Goal: Information Seeking & Learning: Understand process/instructions

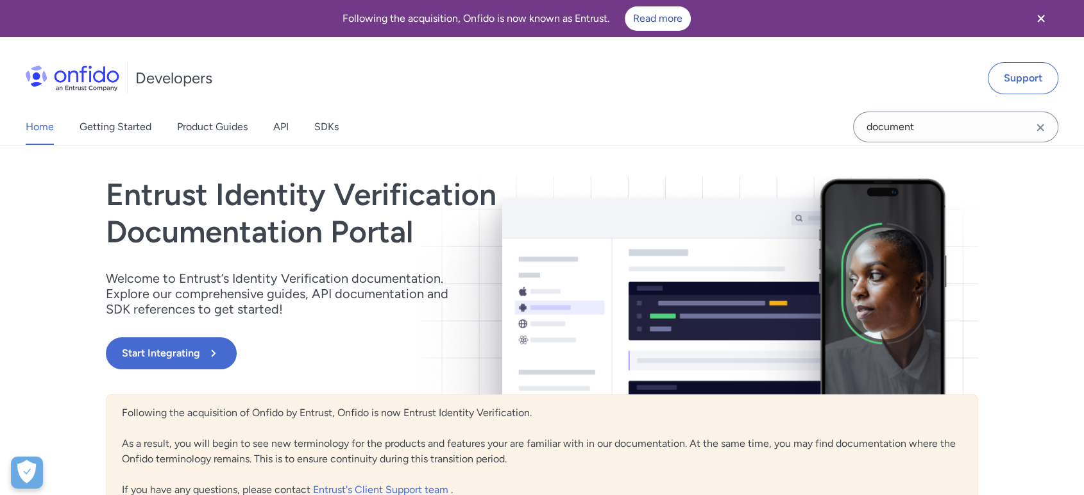
click at [273, 124] on div "Home Getting Started Product Guides API SDKs" at bounding box center [195, 127] width 390 height 36
click at [279, 124] on link "API" at bounding box center [280, 127] width 15 height 36
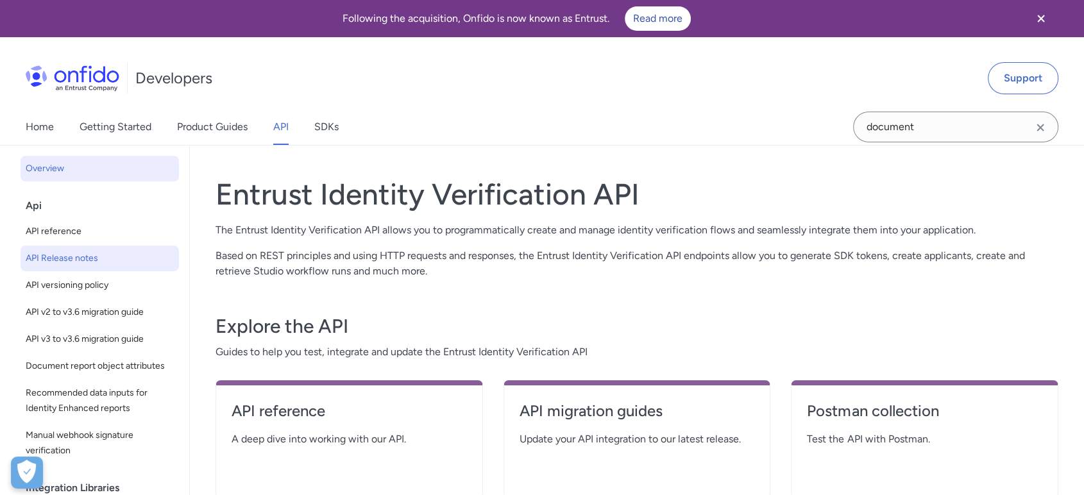
click at [79, 251] on span "API Release notes" at bounding box center [100, 258] width 148 height 15
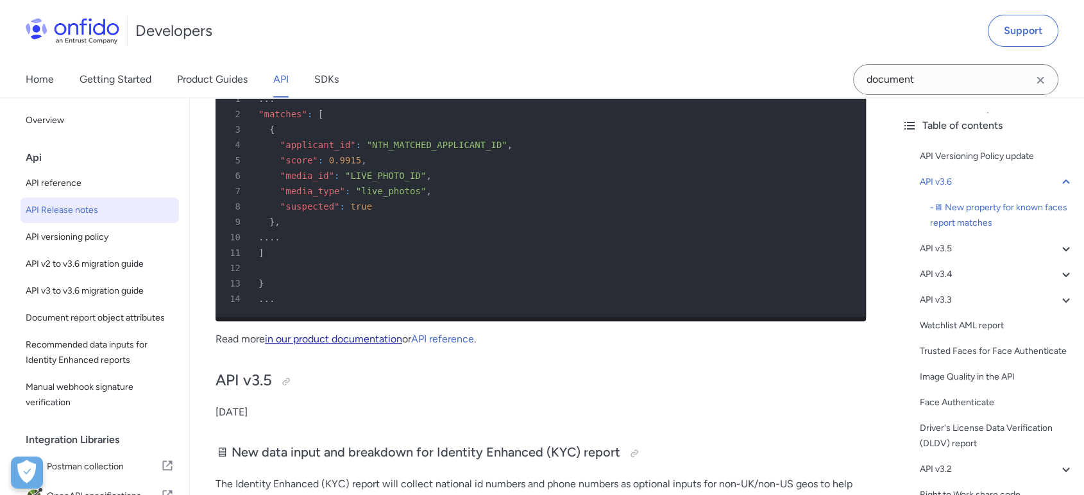
scroll to position [427, 0]
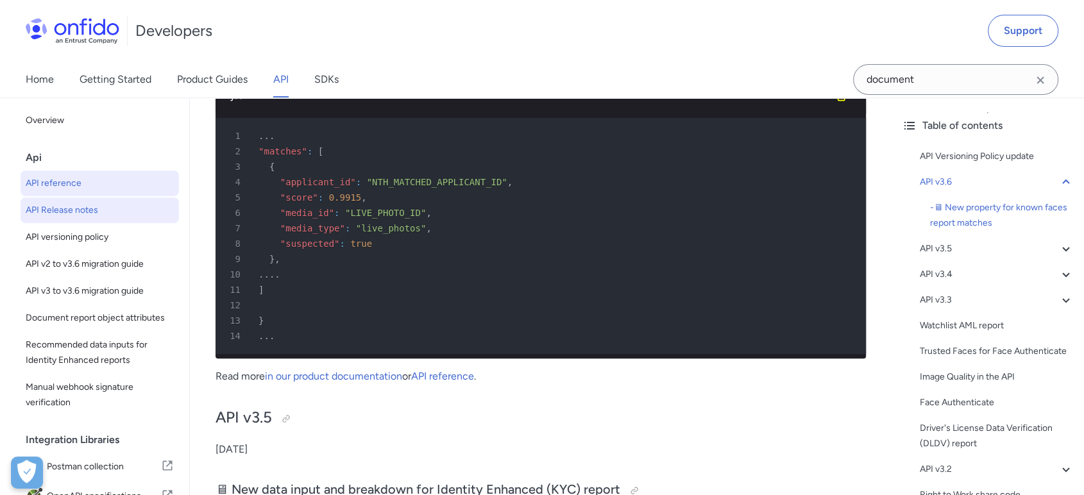
click at [55, 179] on span "API reference" at bounding box center [100, 183] width 148 height 15
select select "http"
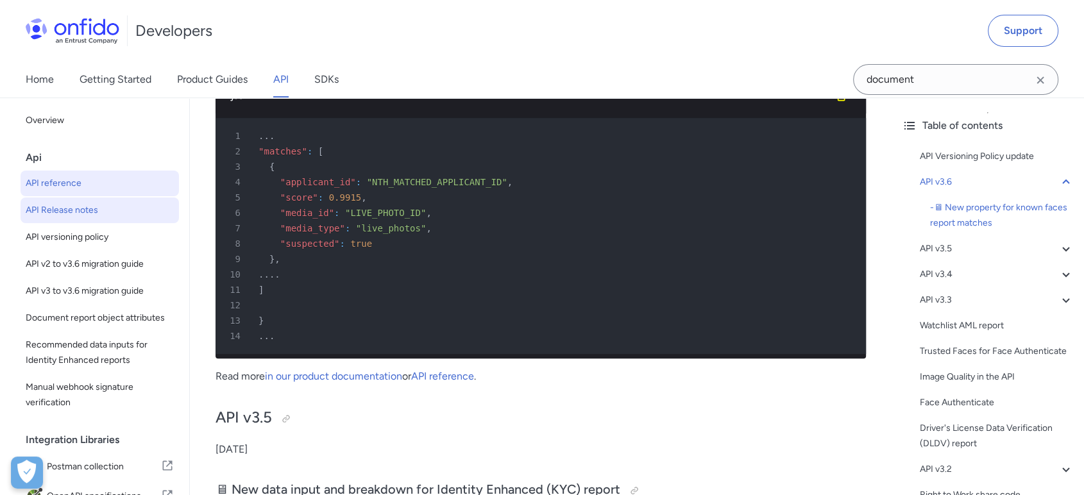
select select "http"
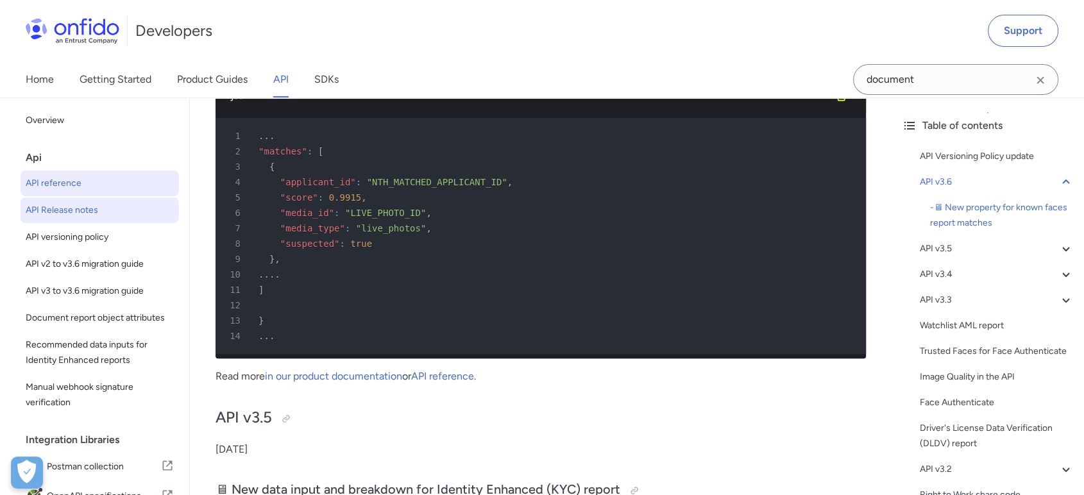
select select "http"
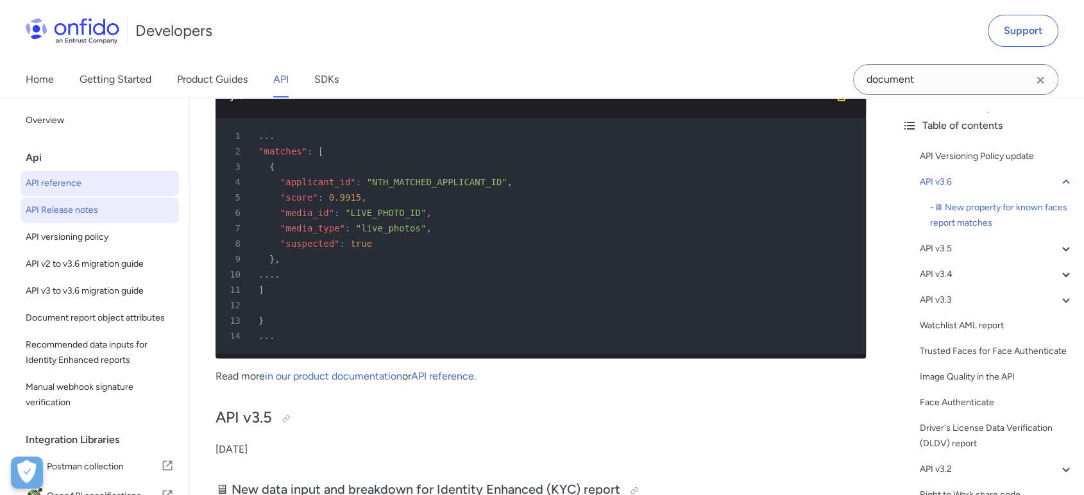
select select "http"
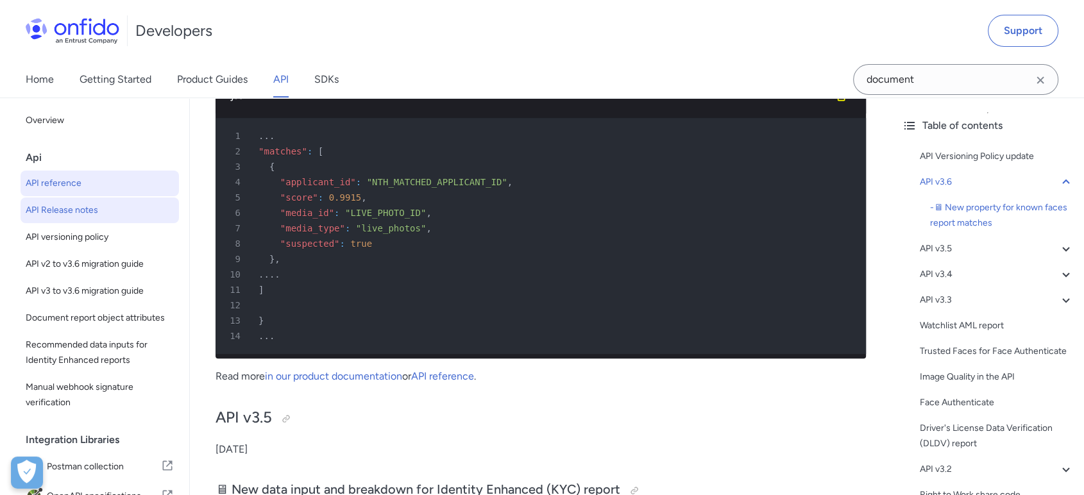
select select "http"
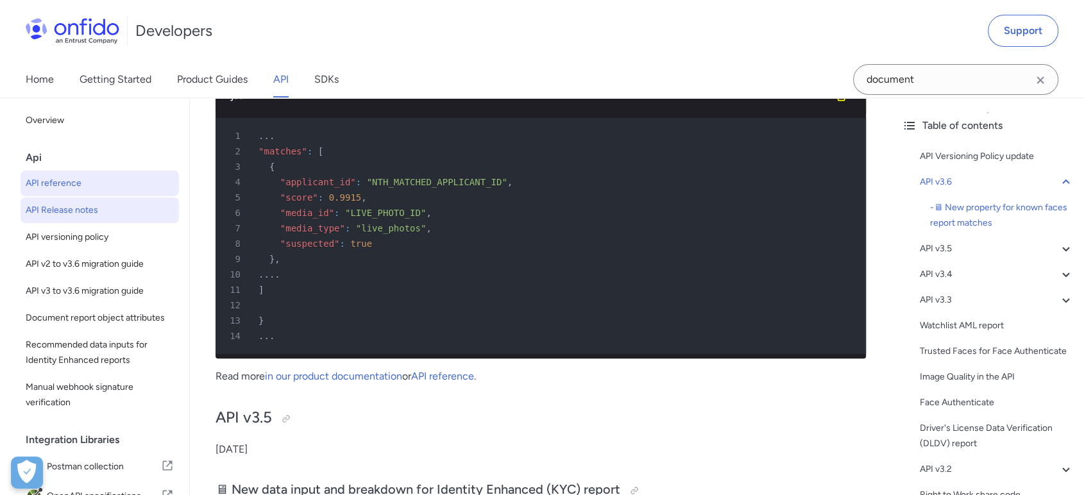
select select "http"
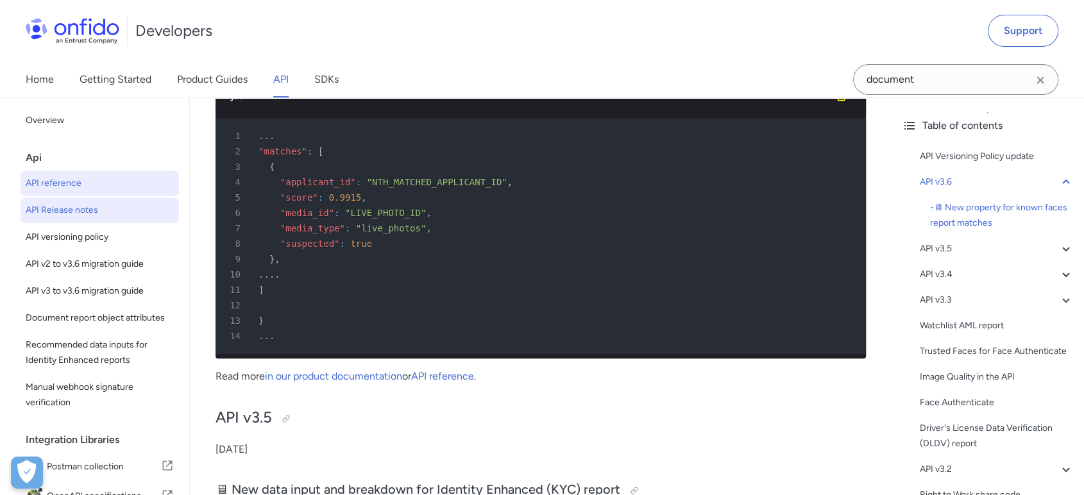
select select "http"
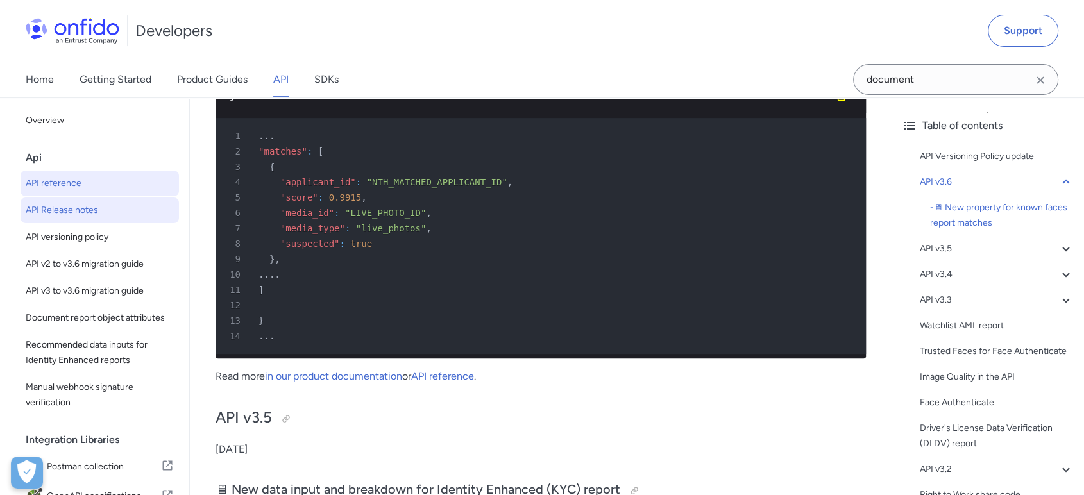
select select "http"
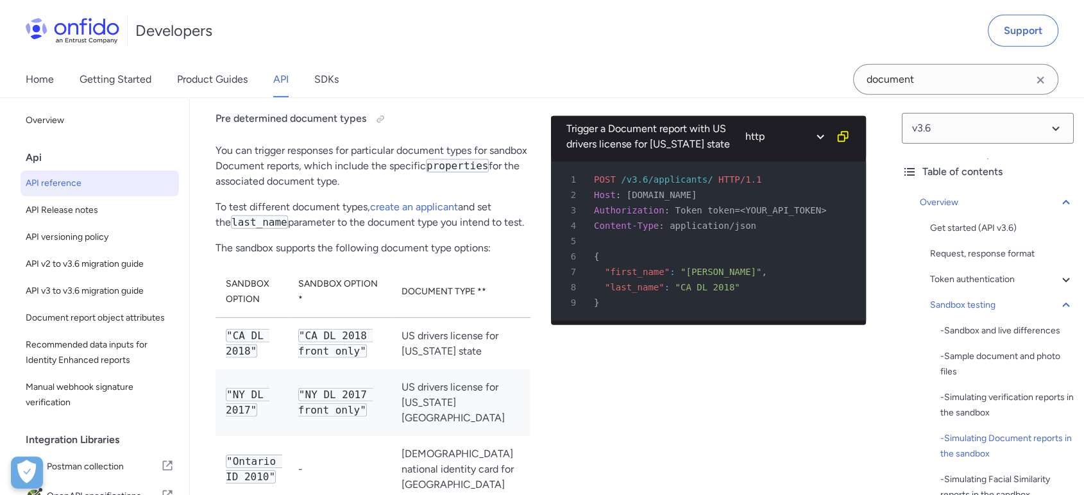
scroll to position [45669, 0]
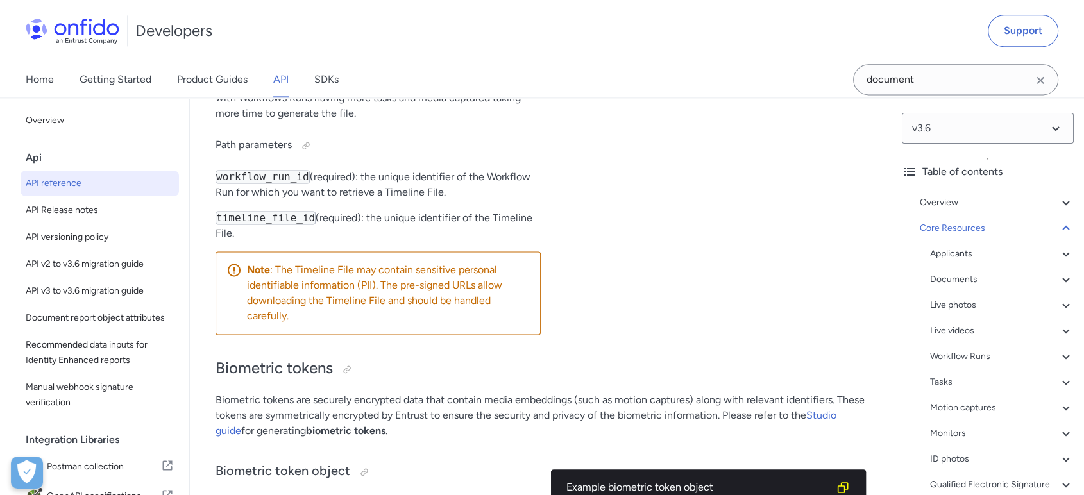
drag, startPoint x: 286, startPoint y: 262, endPoint x: 761, endPoint y: 276, distance: 475.5
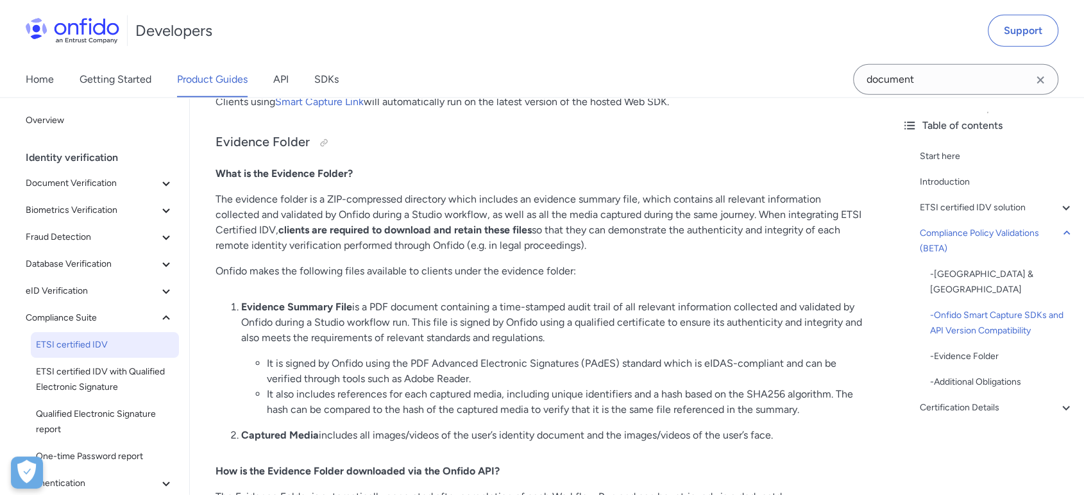
scroll to position [3502, 0]
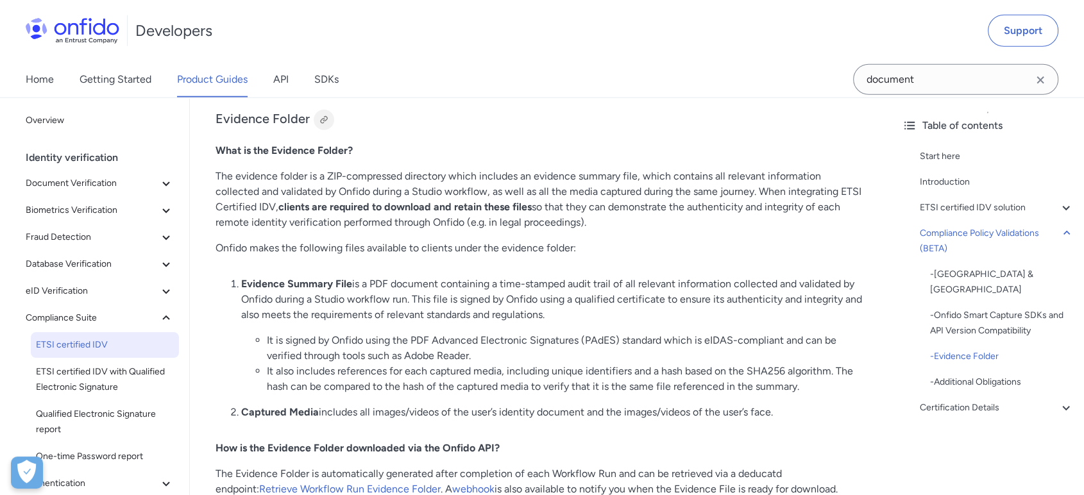
click at [319, 115] on div at bounding box center [324, 120] width 10 height 10
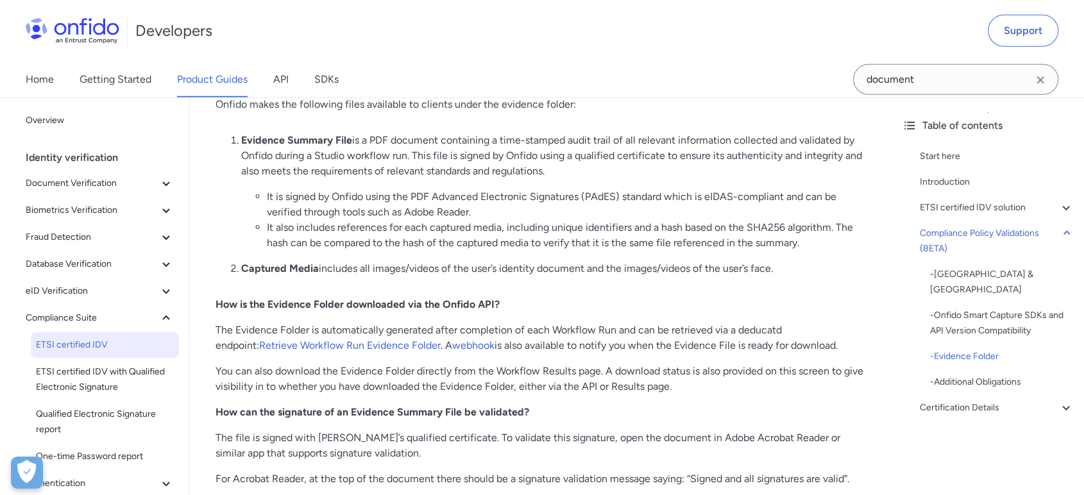
scroll to position [3593, 0]
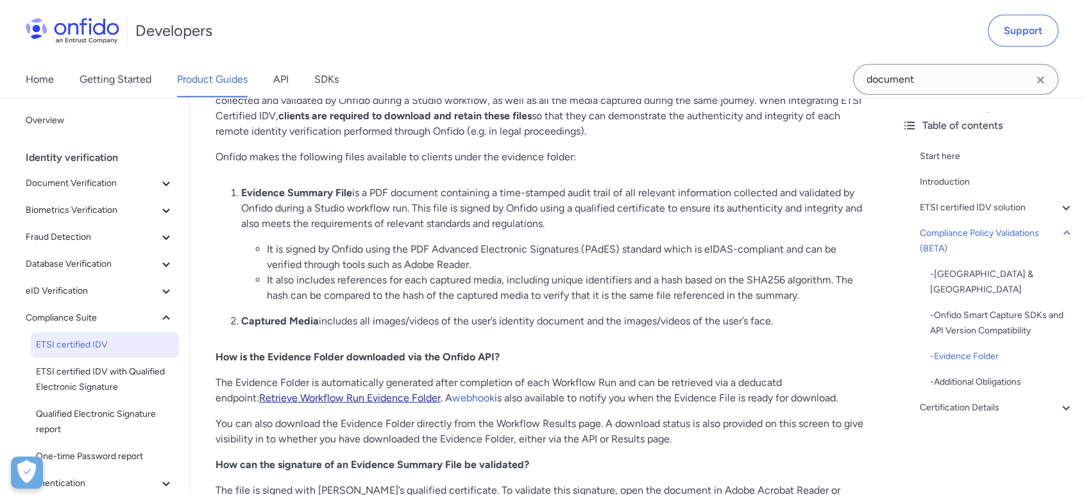
click at [355, 392] on link "Retrieve Workflow Run Evidence Folder" at bounding box center [350, 398] width 182 height 12
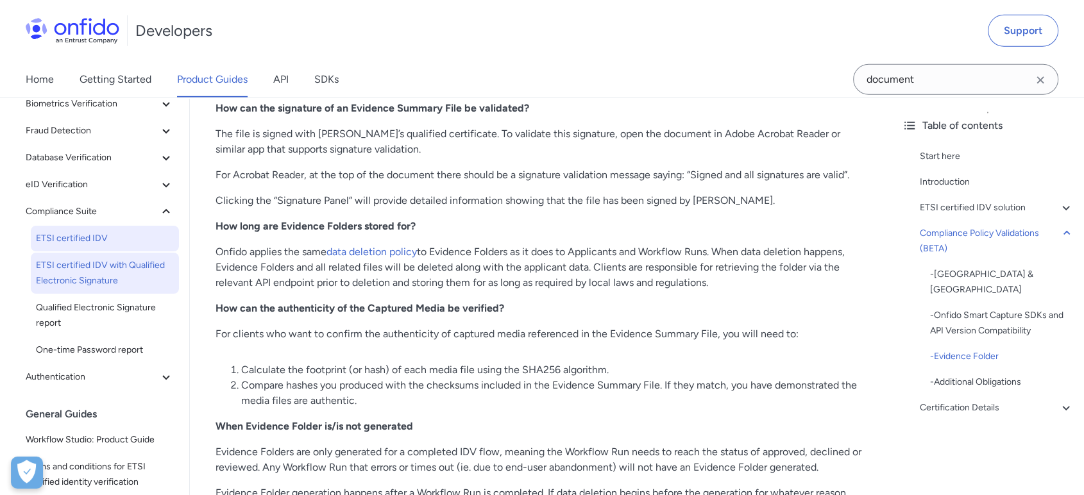
scroll to position [142, 0]
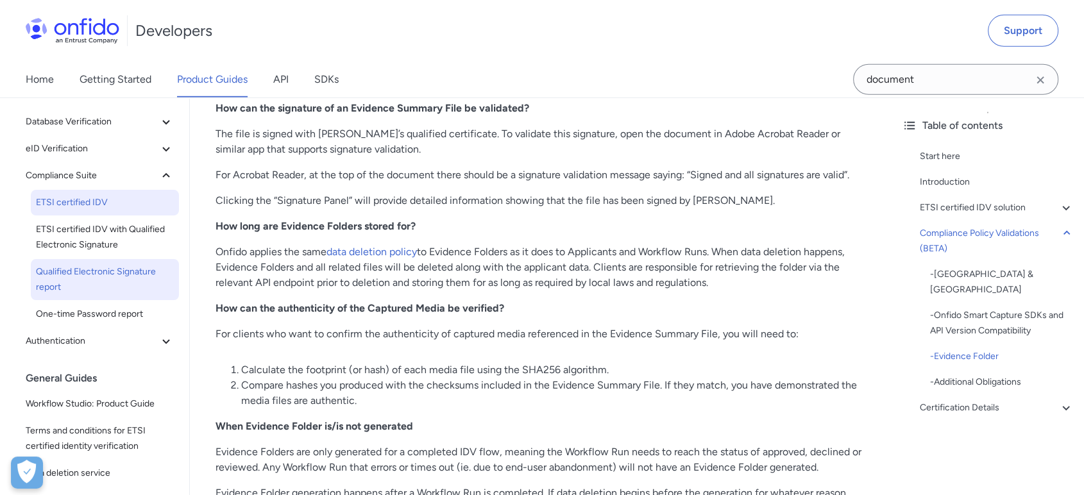
click at [112, 287] on span "Qualified Electronic Signature report" at bounding box center [105, 279] width 138 height 31
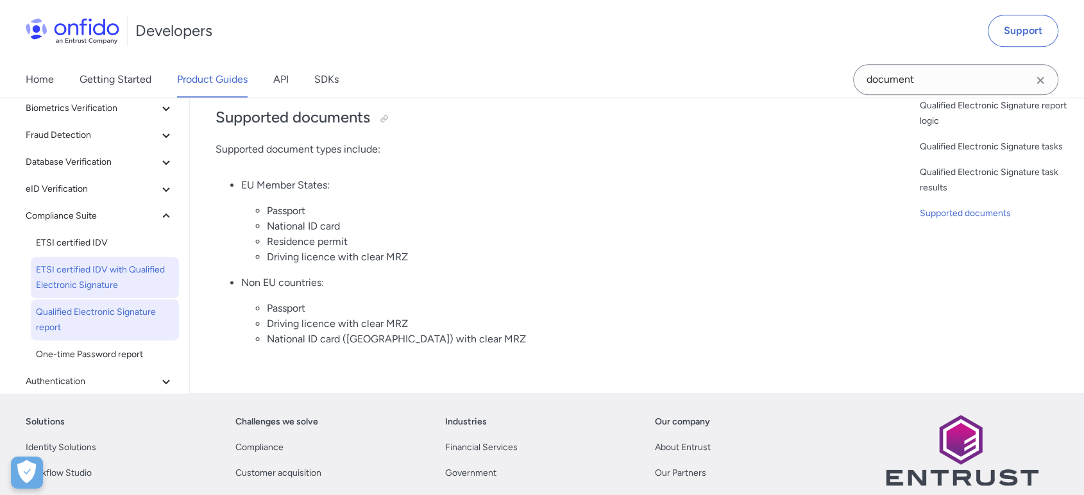
scroll to position [1568, 0]
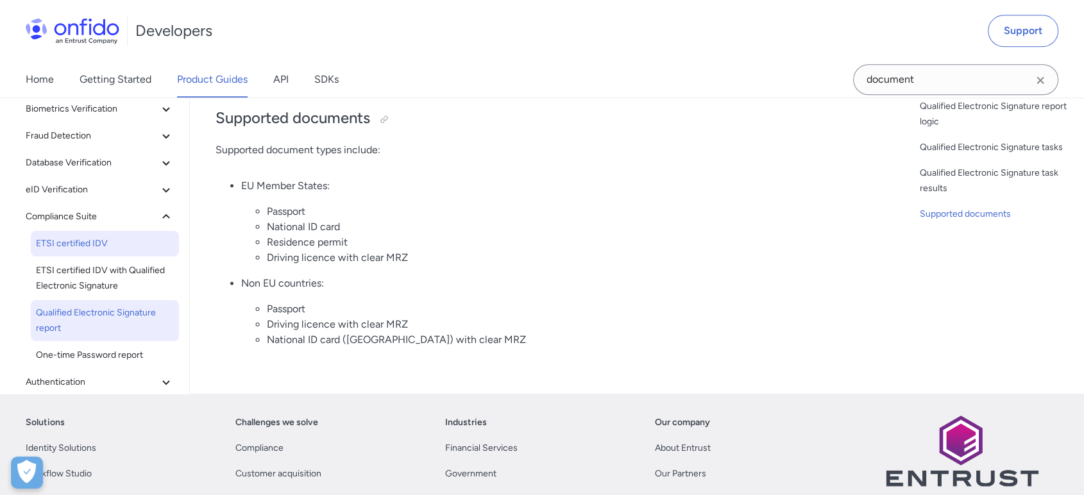
click at [74, 236] on span "ETSI certified IDV" at bounding box center [105, 243] width 138 height 15
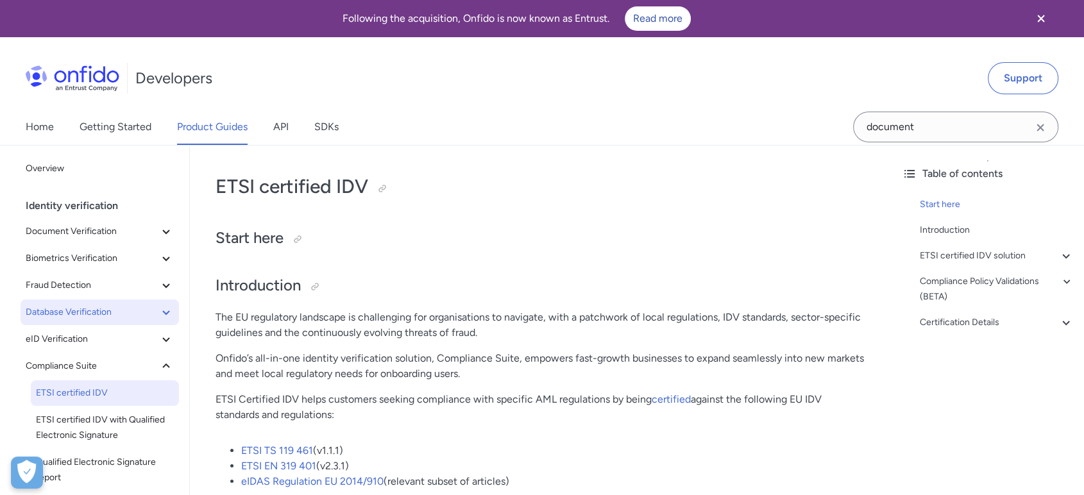
click at [69, 302] on button "Database Verification" at bounding box center [100, 313] width 158 height 26
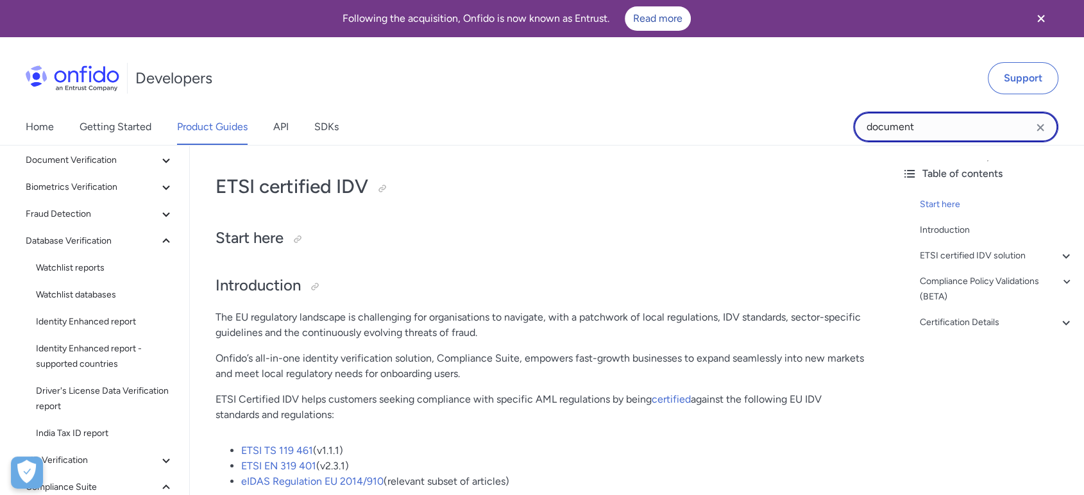
click at [949, 132] on input "document" at bounding box center [955, 127] width 205 height 31
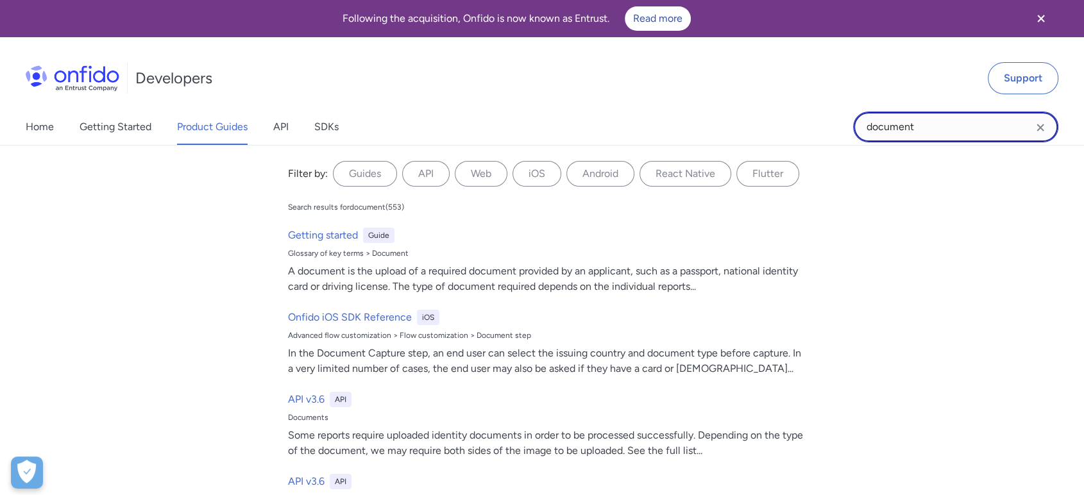
drag, startPoint x: 941, startPoint y: 128, endPoint x: 754, endPoint y: 117, distance: 187.0
click at [754, 117] on div "Home Getting Started Product Guides API SDKs document document Filter by: Guide…" at bounding box center [542, 127] width 1084 height 36
type input "e"
type input "signed_evidence_file"
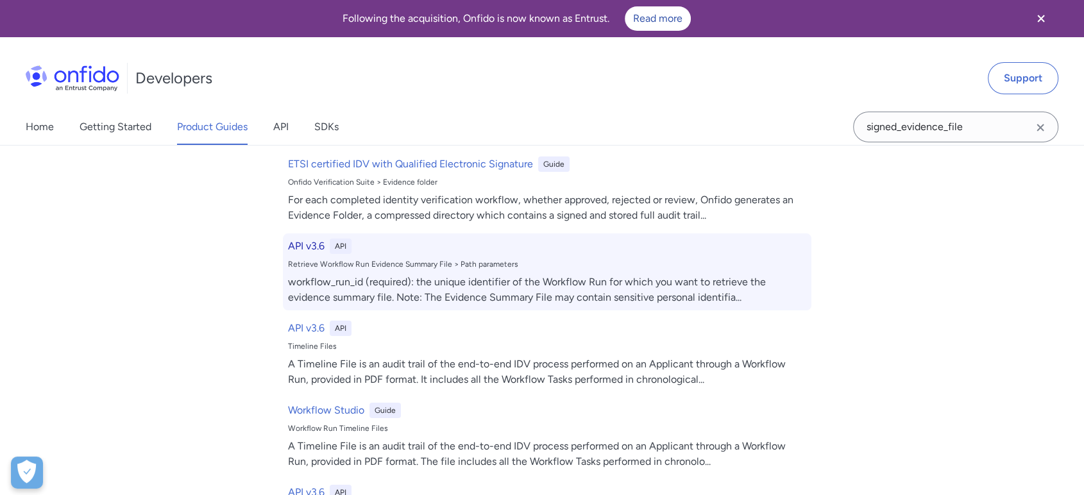
click at [514, 297] on div "workflow_run_id (required): the unique identifier of the Workflow Run for which…" at bounding box center [547, 290] width 518 height 31
select select "http"
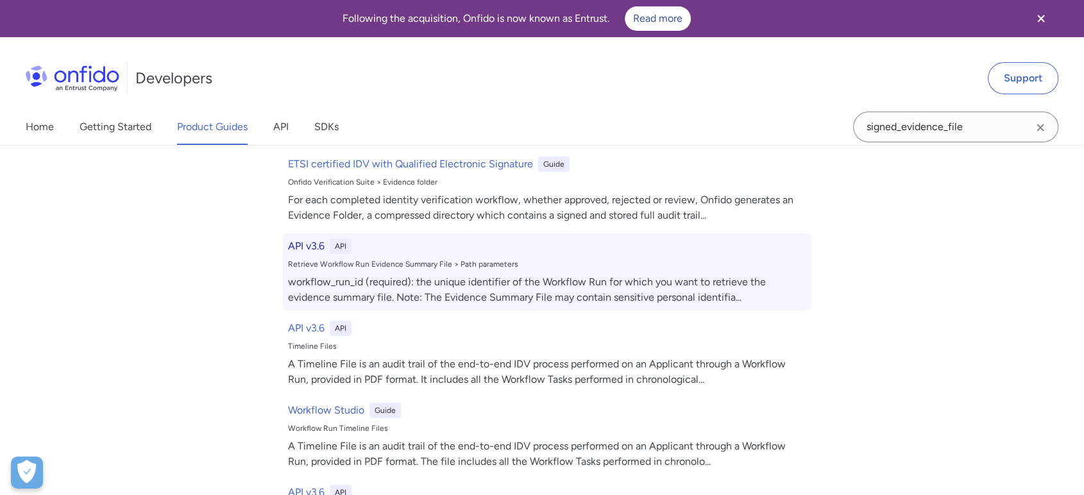
select select "http"
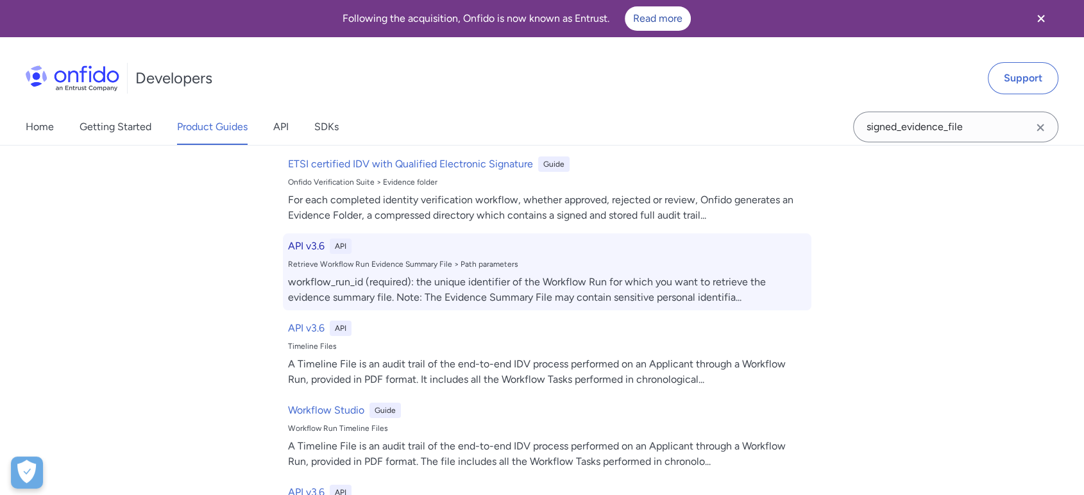
select select "http"
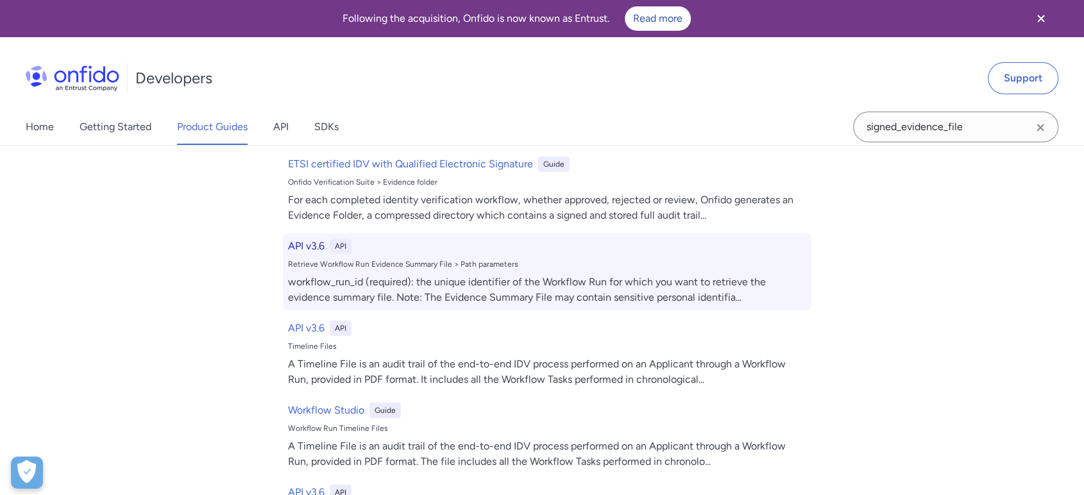
select select "http"
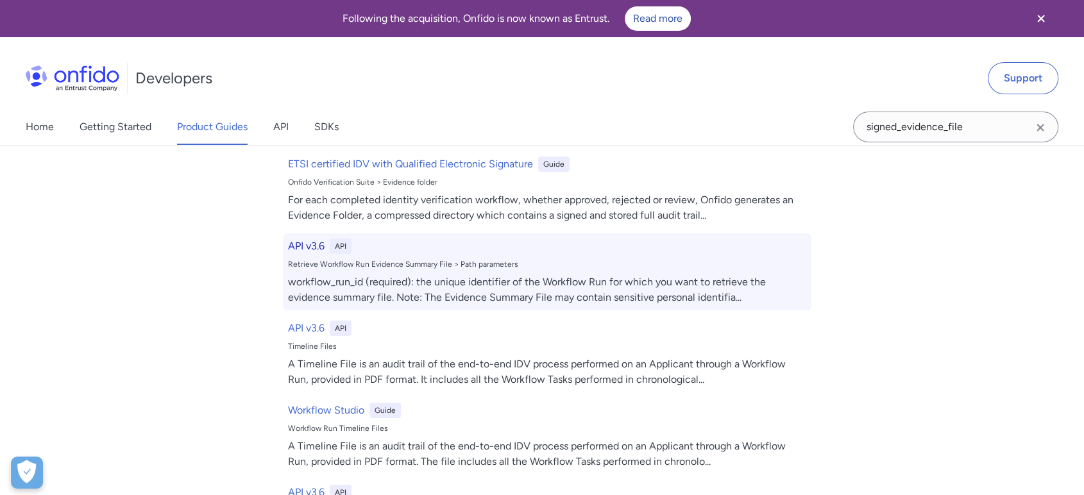
select select "http"
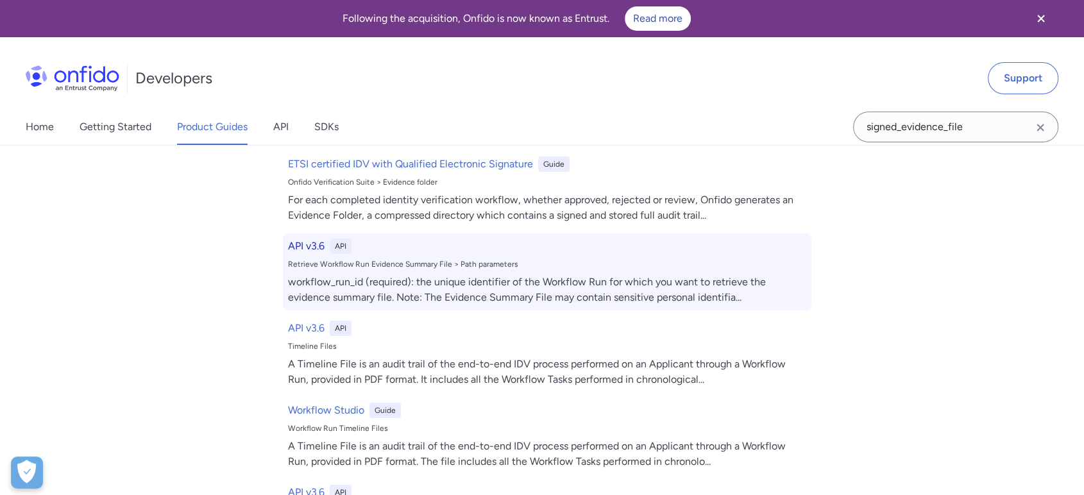
select select "http"
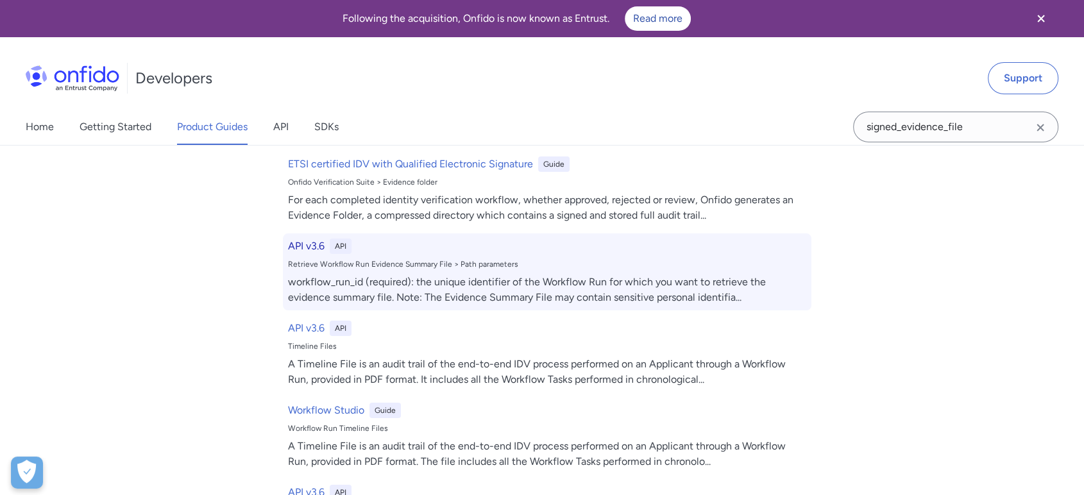
select select "http"
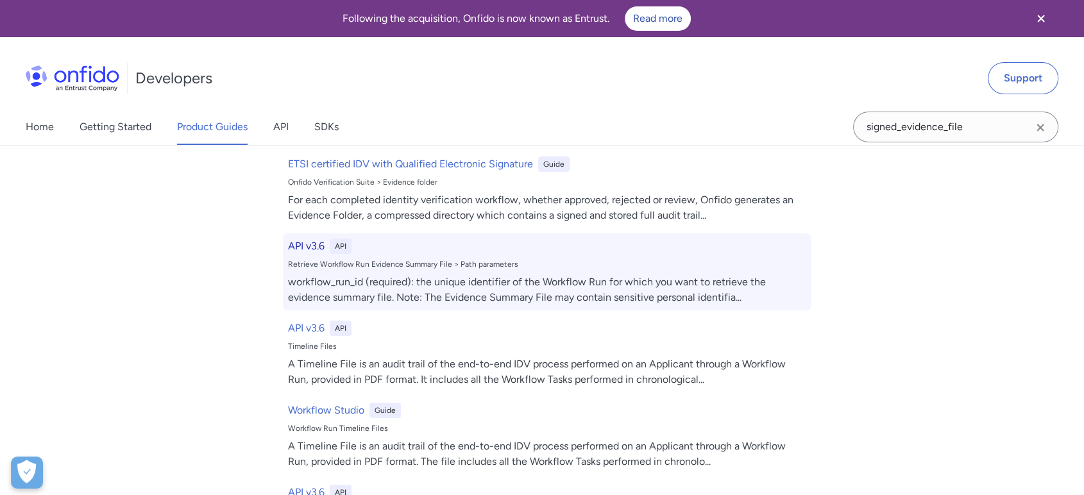
select select "http"
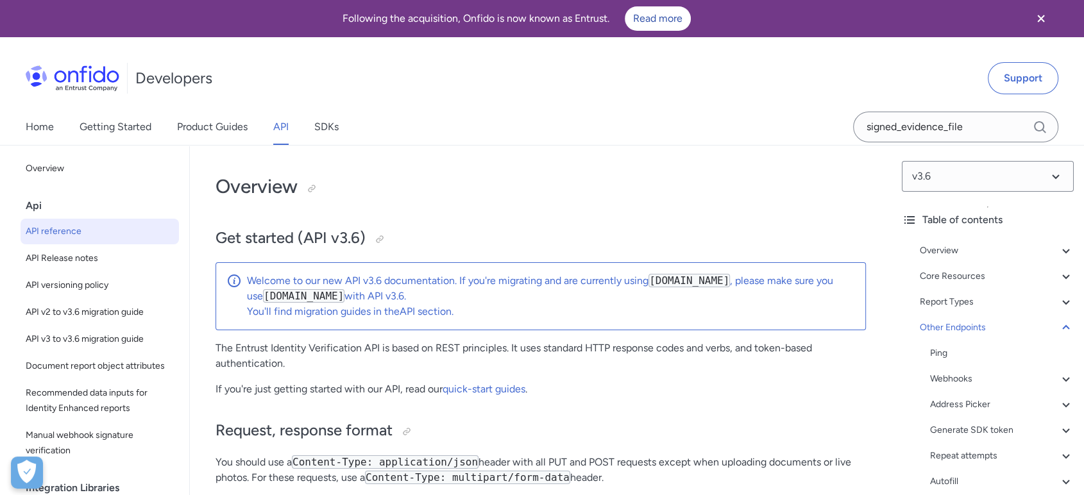
scroll to position [123146, 0]
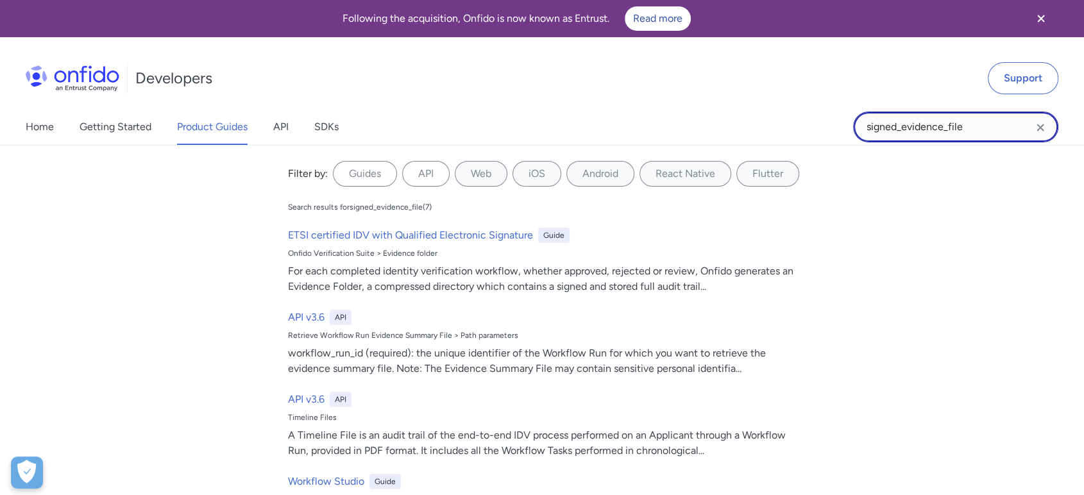
click at [933, 135] on input "signed_evidence_file" at bounding box center [955, 127] width 205 height 31
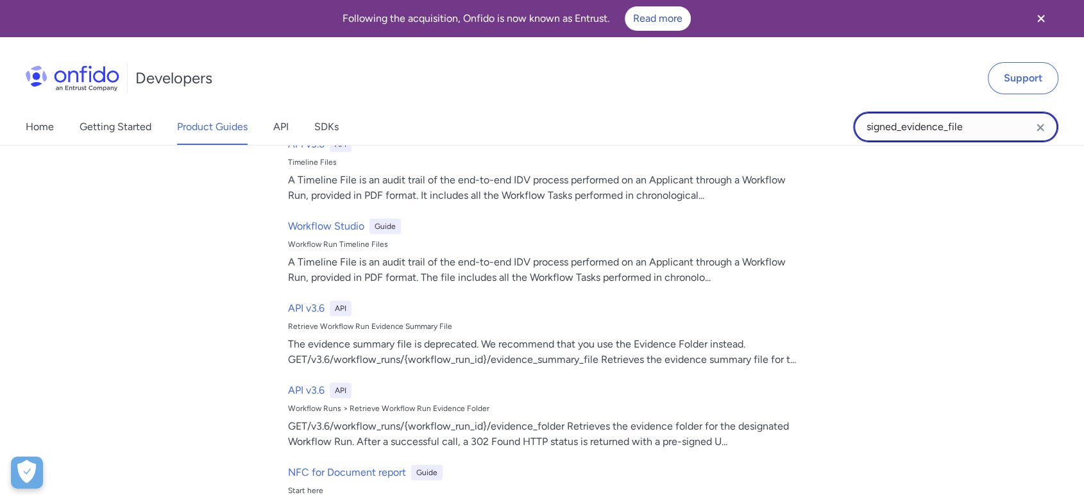
scroll to position [259, 0]
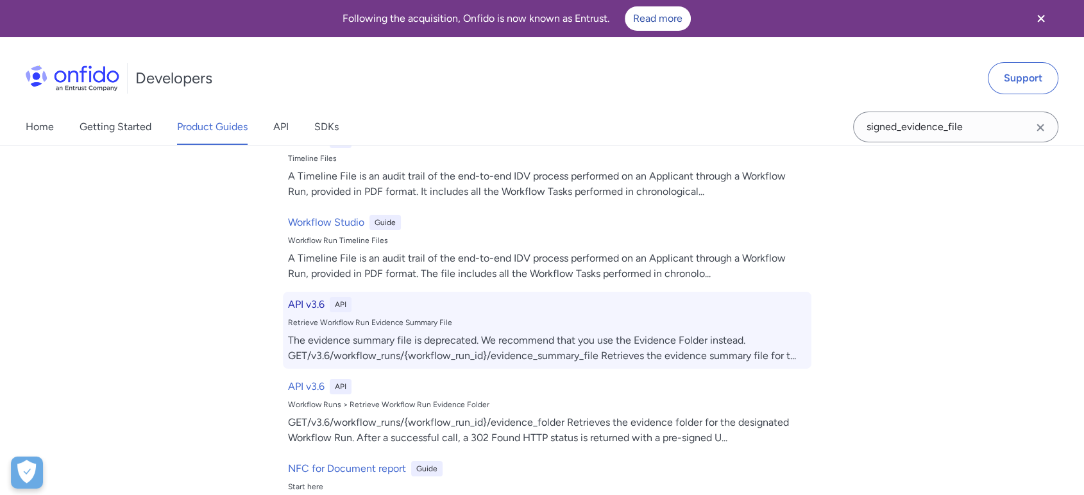
click at [316, 318] on div "Retrieve Workflow Run Evidence Summary File" at bounding box center [547, 323] width 518 height 10
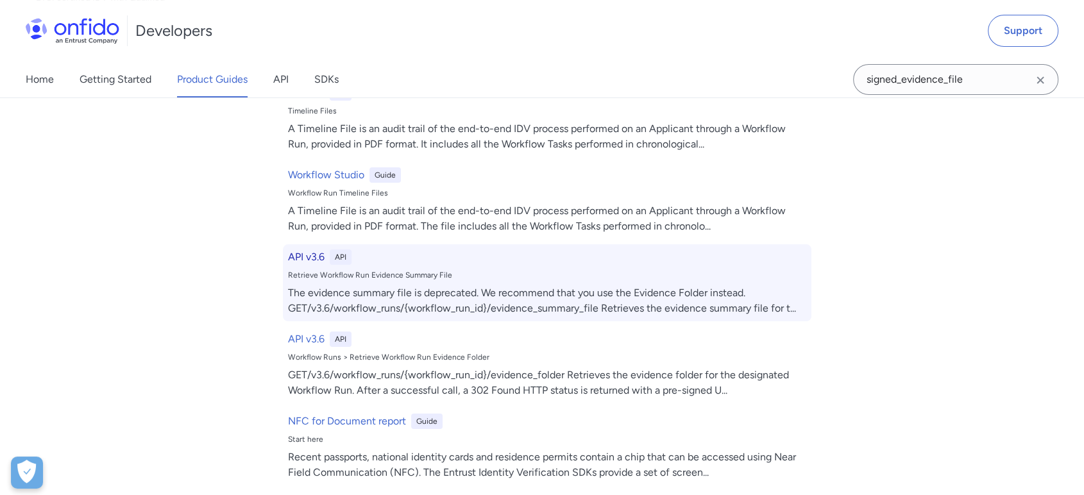
select select "http"
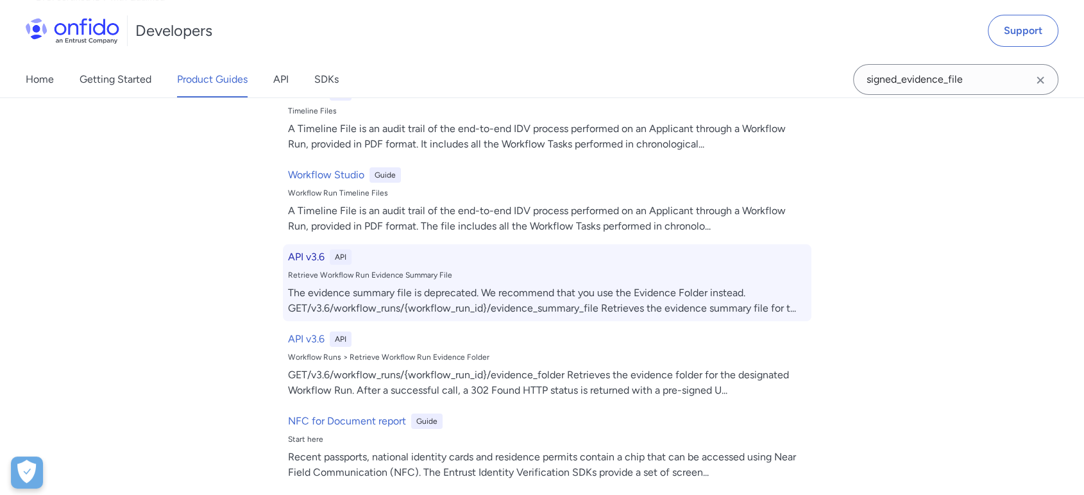
select select "http"
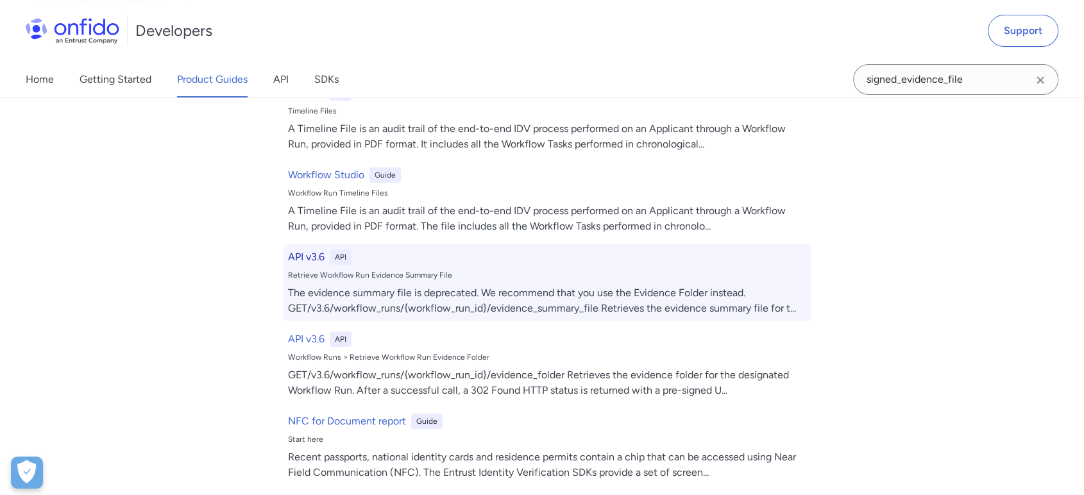
select select "http"
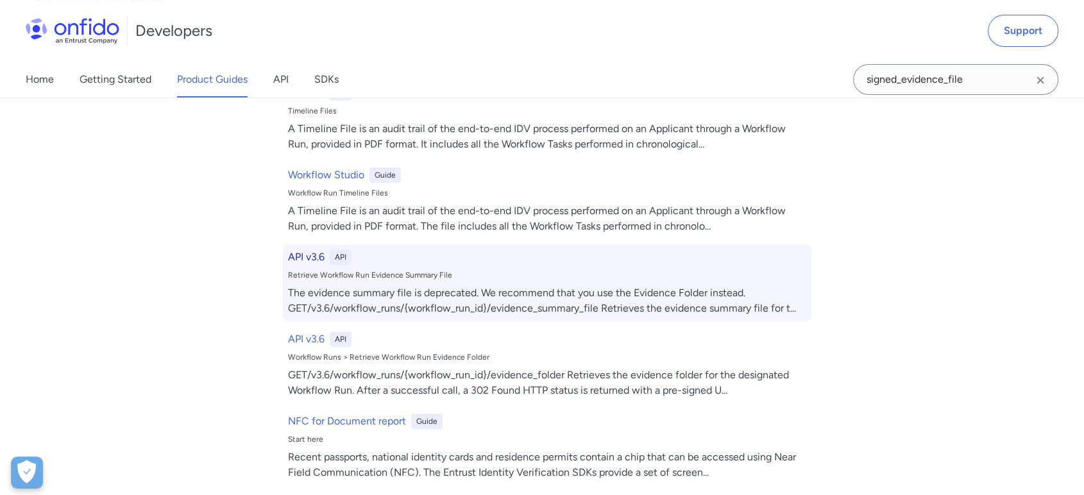
select select "http"
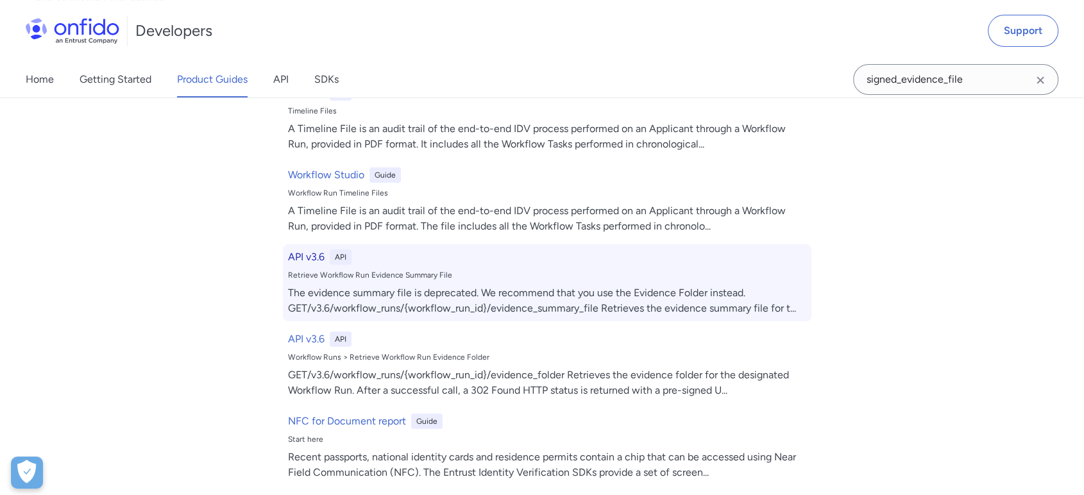
select select "http"
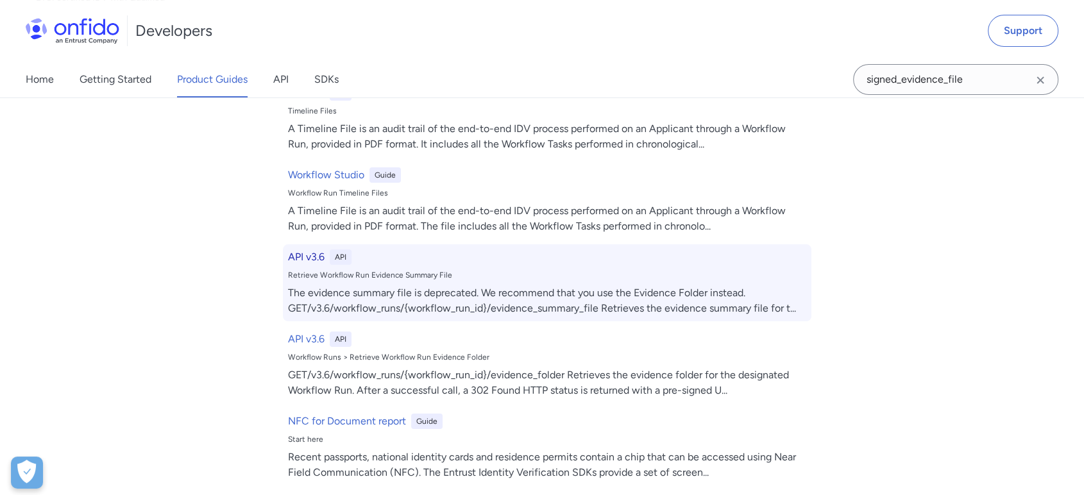
select select "http"
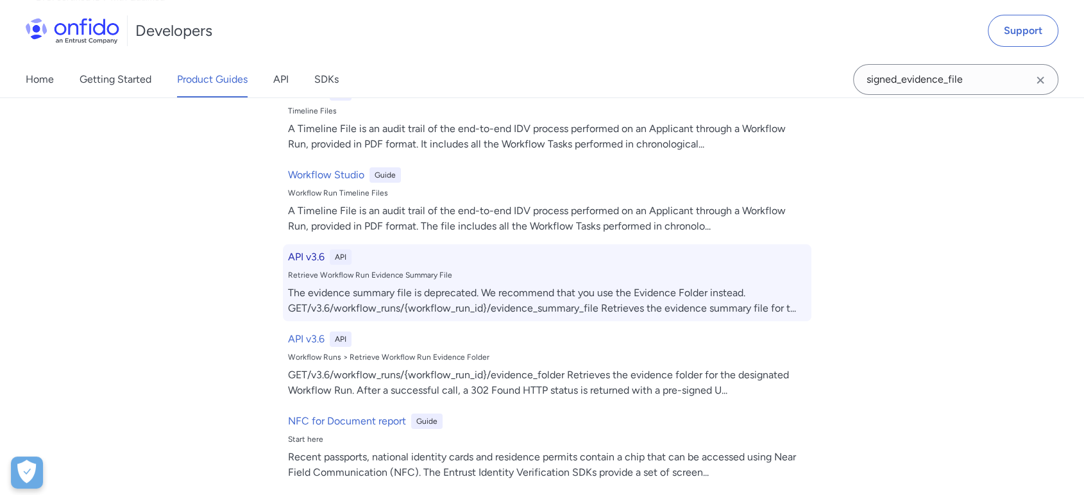
select select "http"
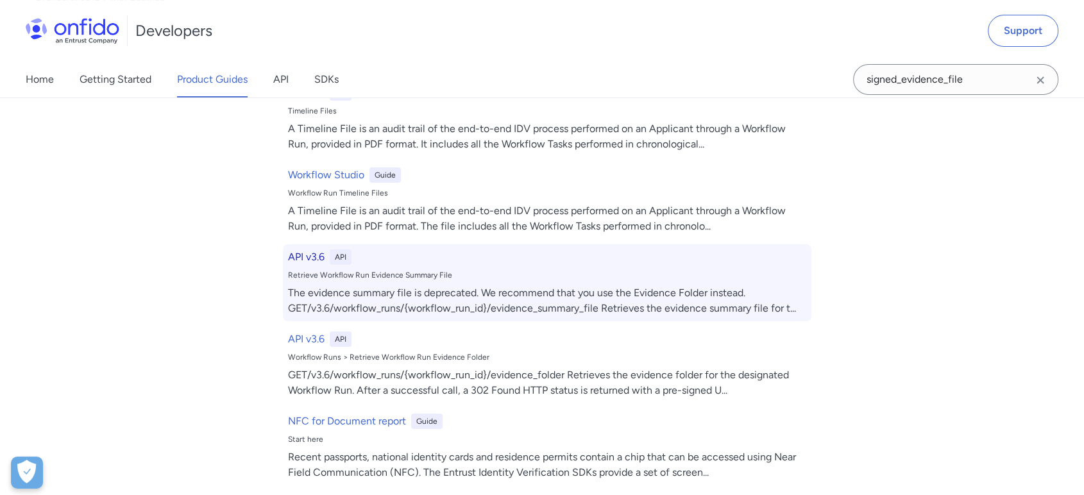
select select "http"
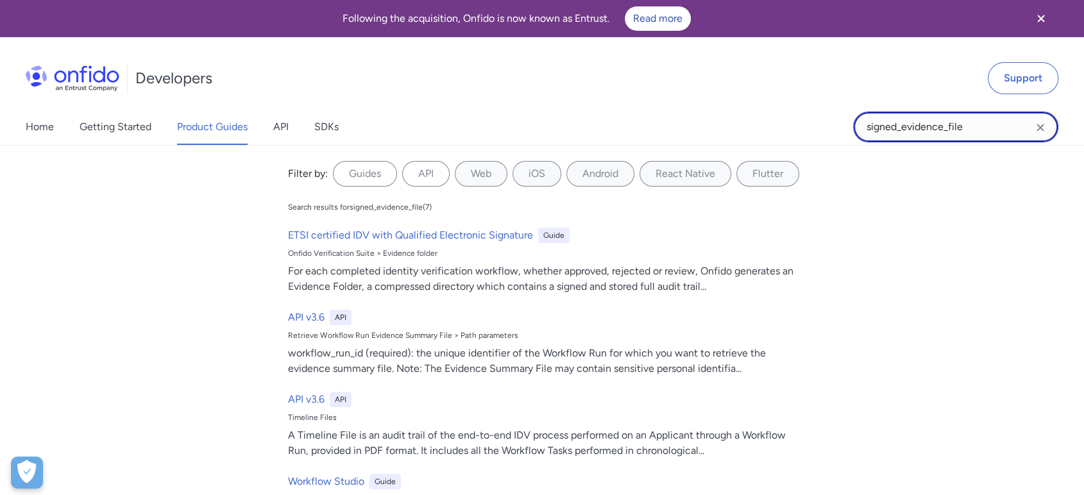
click at [946, 130] on input "signed_evidence_file" at bounding box center [955, 127] width 205 height 31
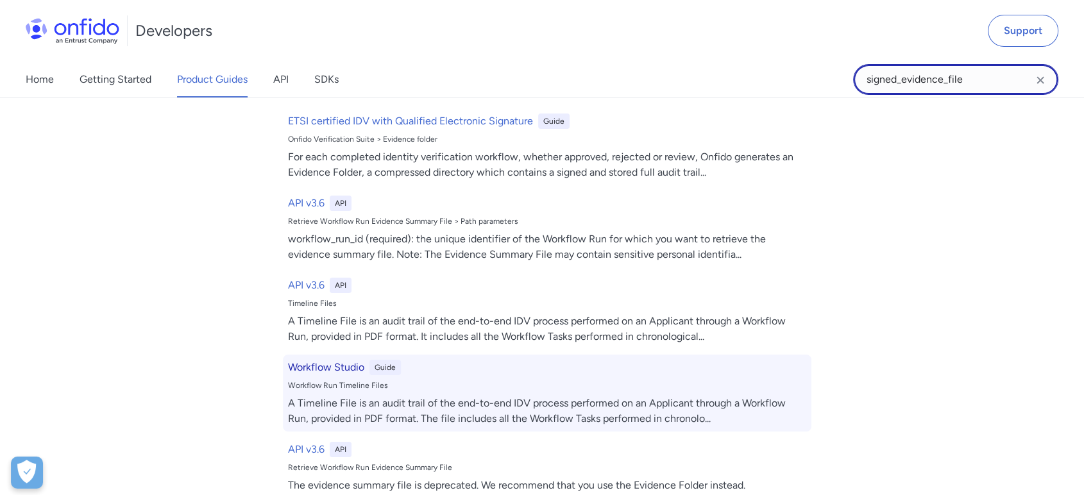
scroll to position [46, 0]
